Goal: Transaction & Acquisition: Download file/media

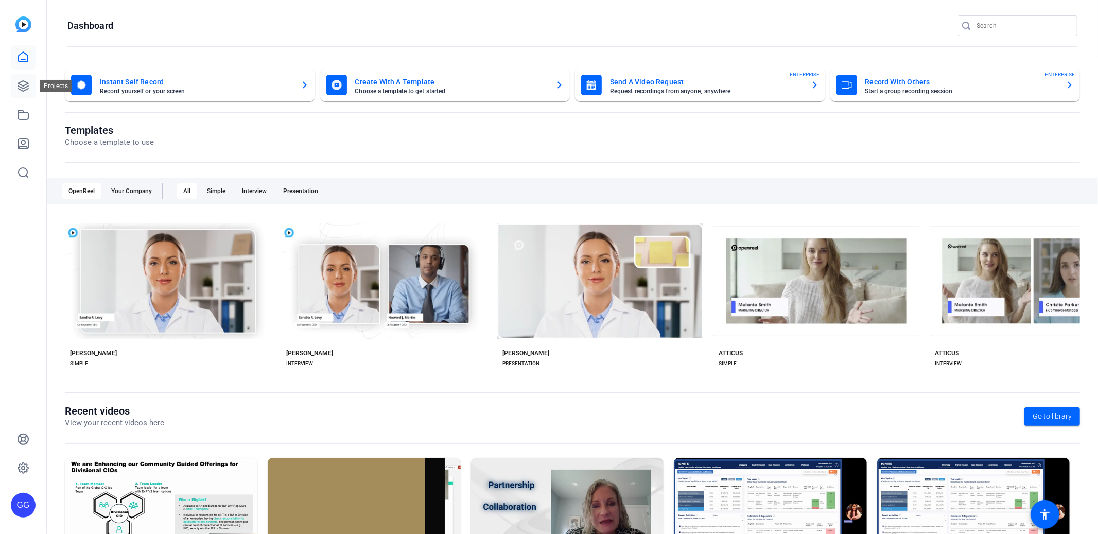
click at [33, 86] on link at bounding box center [23, 86] width 25 height 25
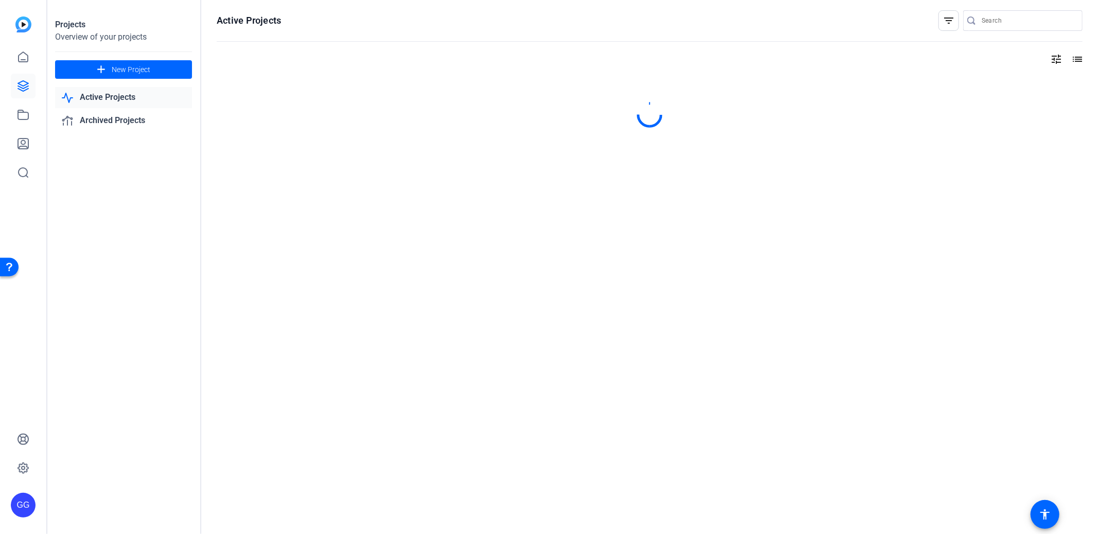
type input "[PERSON_NAME][EMAIL_ADDRESS][PERSON_NAME][PERSON_NAME][DOMAIN_NAME]"
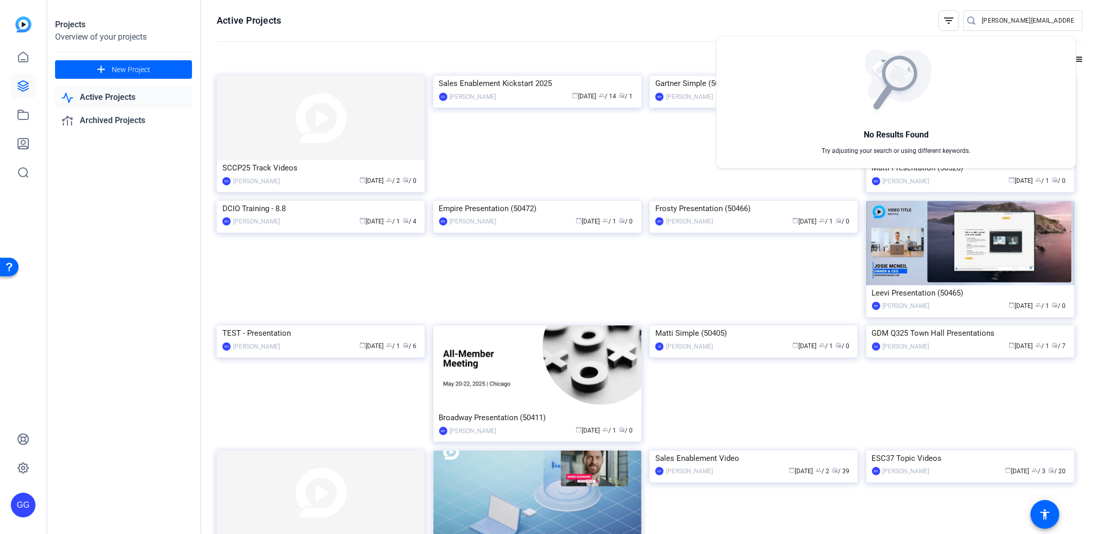
click at [278, 53] on div at bounding box center [549, 267] width 1098 height 534
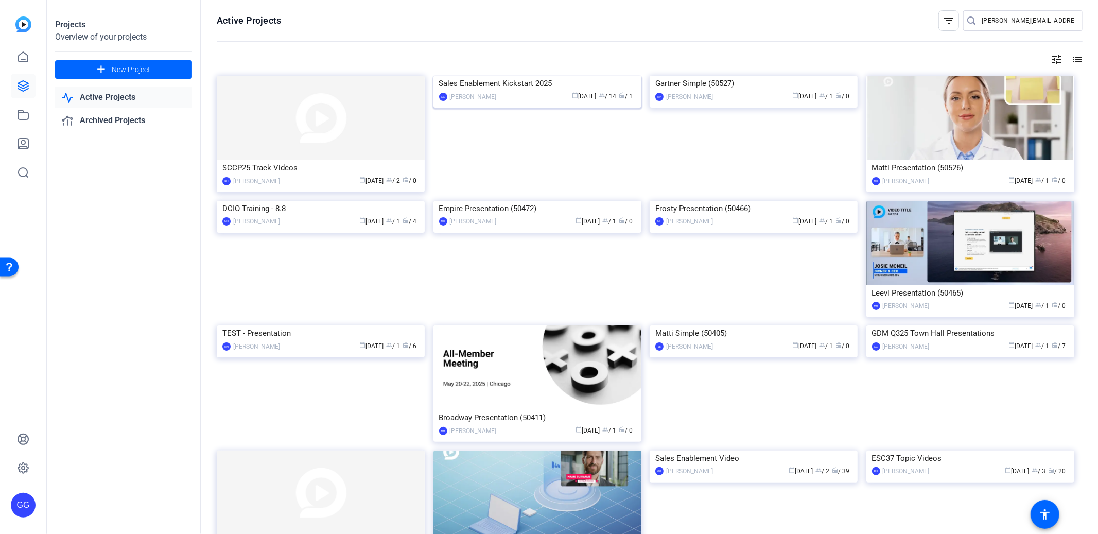
click at [535, 91] on div "Sales Enablement Kickstart 2025" at bounding box center [537, 83] width 197 height 15
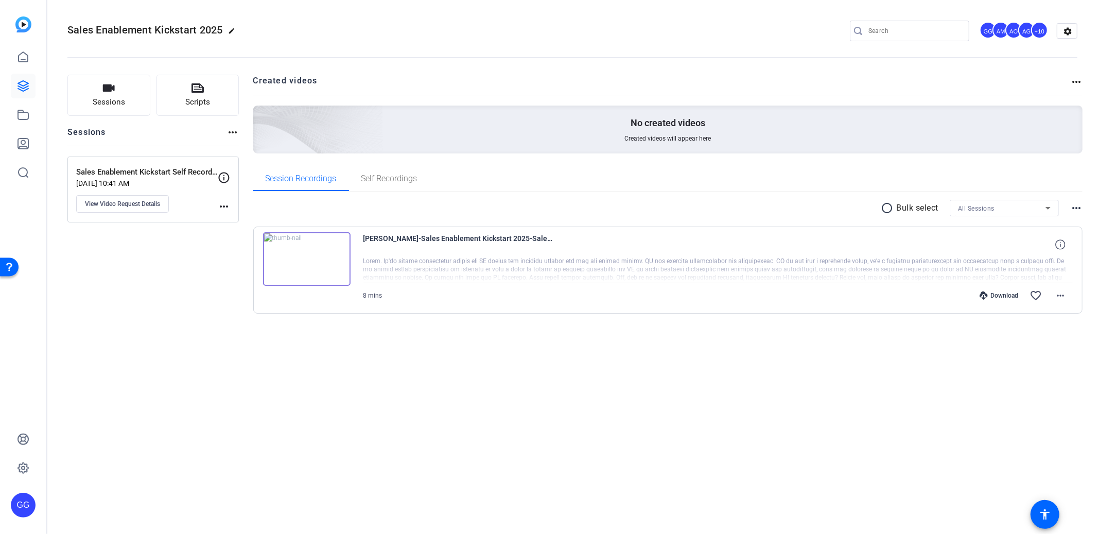
click at [306, 255] on img at bounding box center [306, 259] width 87 height 54
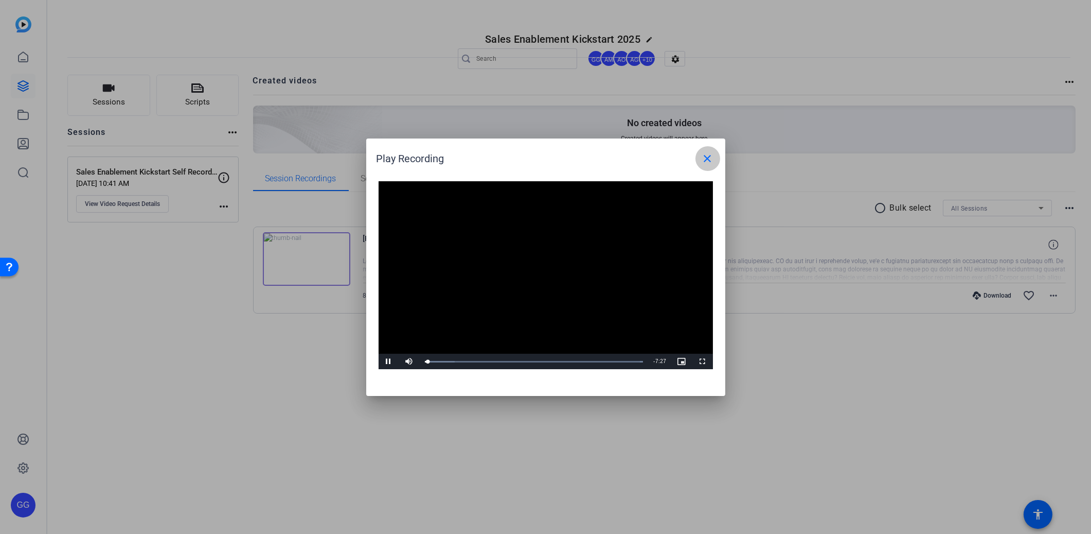
drag, startPoint x: 704, startPoint y: 157, endPoint x: 651, endPoint y: 168, distance: 54.1
click at [704, 157] on mat-icon "close" at bounding box center [708, 158] width 12 height 12
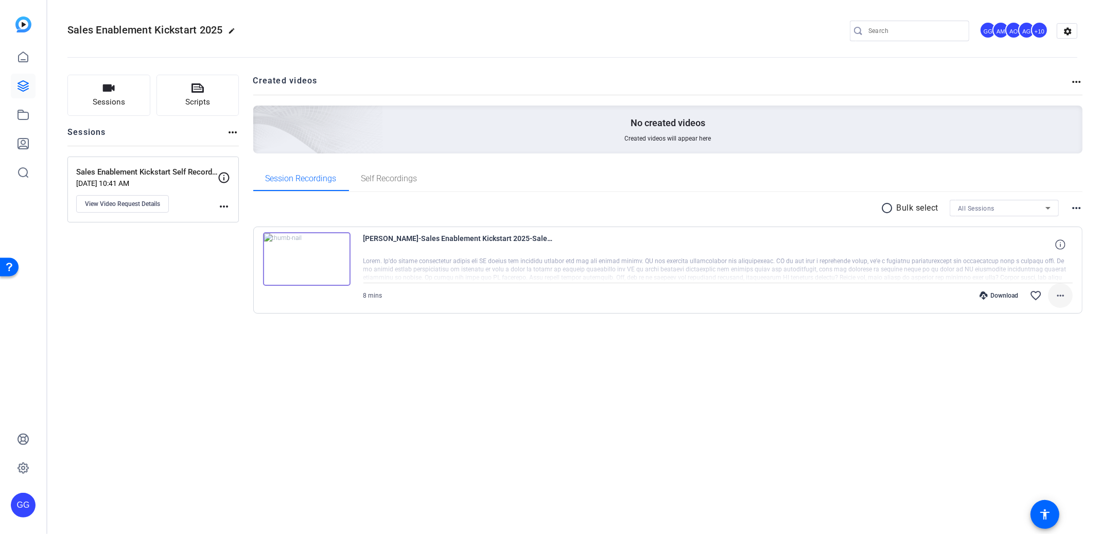
click at [1057, 297] on mat-icon "more_horiz" at bounding box center [1060, 295] width 12 height 12
click at [1045, 343] on span "Download MP4" at bounding box center [1033, 342] width 62 height 12
click at [1065, 297] on mat-icon "more_horiz" at bounding box center [1060, 295] width 12 height 12
click at [861, 387] on div at bounding box center [549, 267] width 1098 height 534
